Goal: Find specific page/section: Find specific page/section

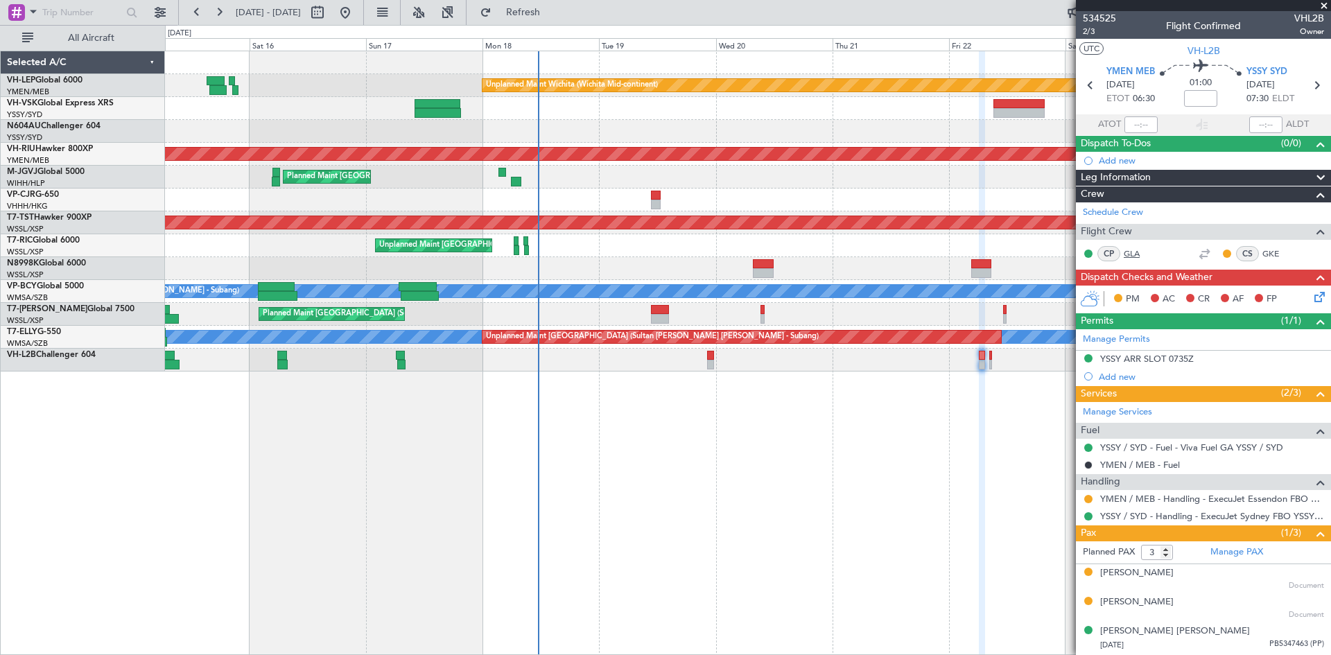
click at [1131, 248] on link "GLA" at bounding box center [1139, 253] width 31 height 12
